Goal: Transaction & Acquisition: Register for event/course

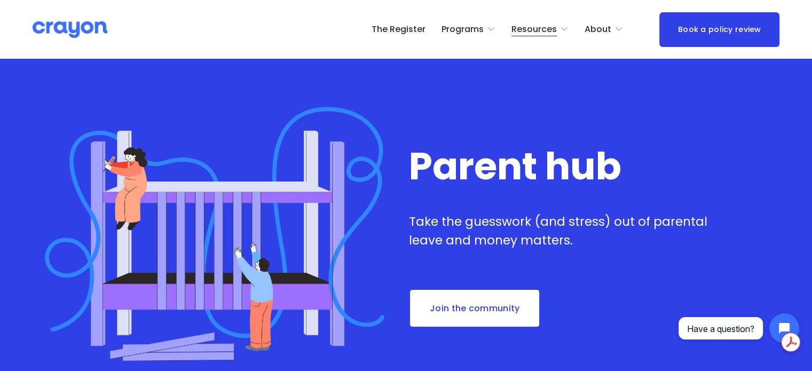
click at [414, 28] on link "The Register" at bounding box center [399, 29] width 54 height 17
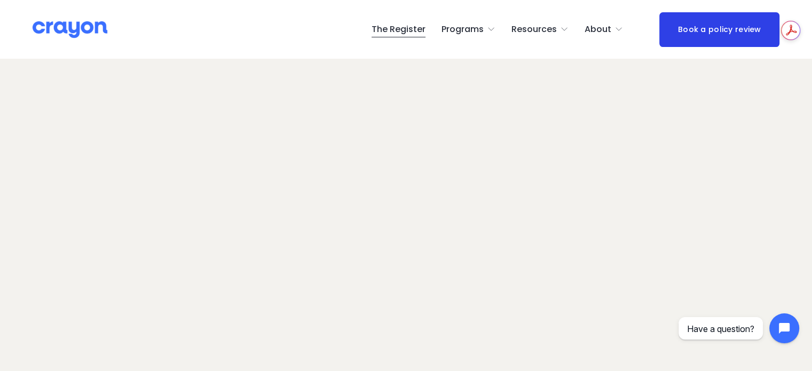
click at [0, 0] on span "About Us" at bounding box center [0, 0] width 0 height 0
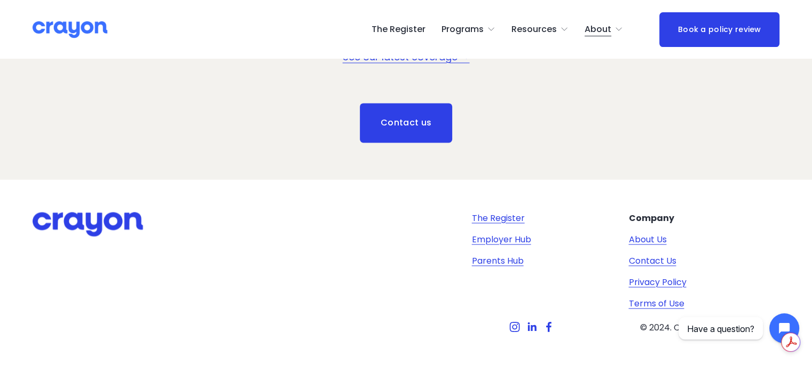
scroll to position [1509, 0]
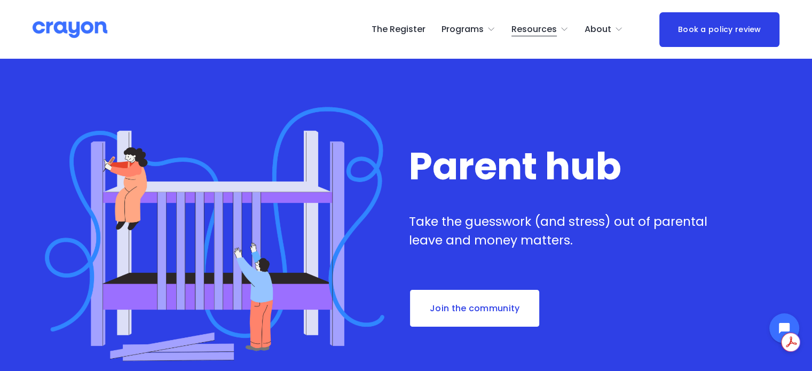
click at [425, 31] on link "The Register" at bounding box center [399, 29] width 54 height 17
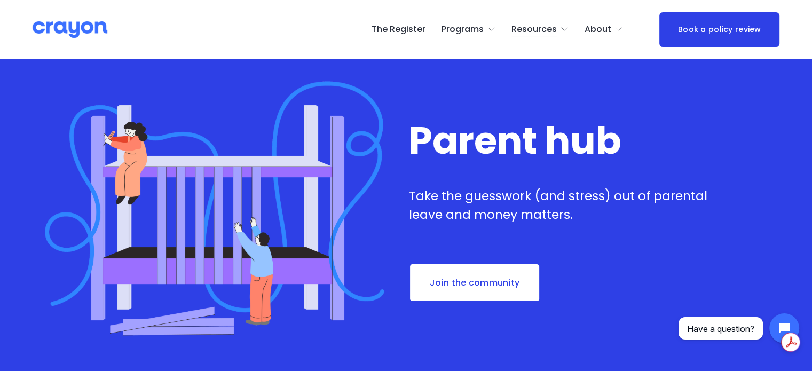
scroll to position [21, 0]
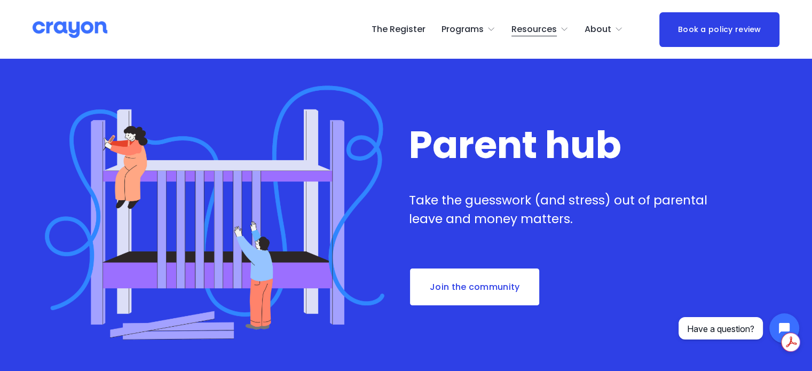
click at [414, 22] on link "The Register" at bounding box center [399, 29] width 54 height 17
